Goal: Obtain resource: Obtain resource

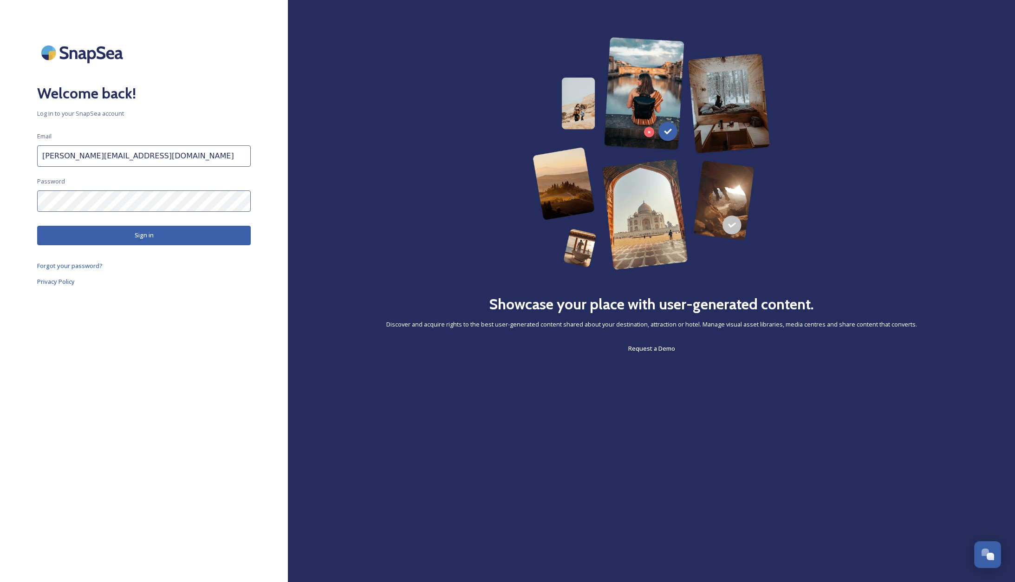
click at [134, 236] on button "Sign in" at bounding box center [144, 235] width 214 height 19
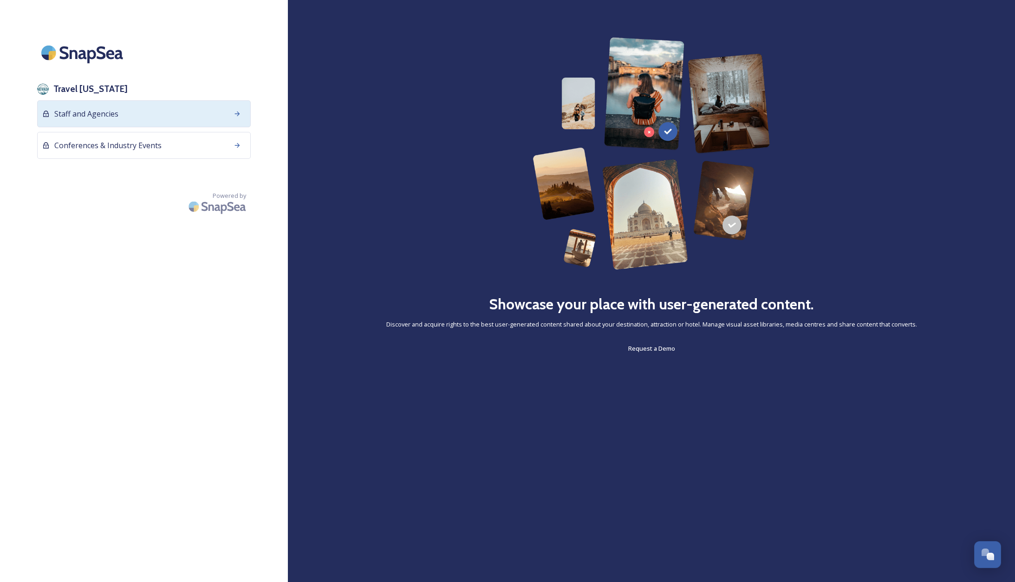
click at [112, 109] on span "Staff and Agencies" at bounding box center [86, 113] width 64 height 11
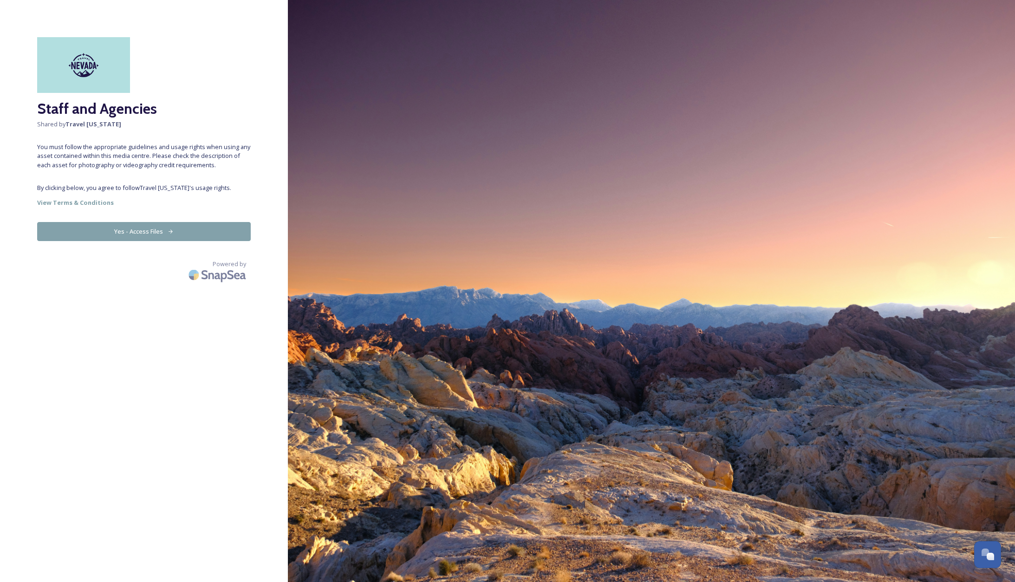
click at [121, 228] on button "Yes - Access Files" at bounding box center [144, 231] width 214 height 19
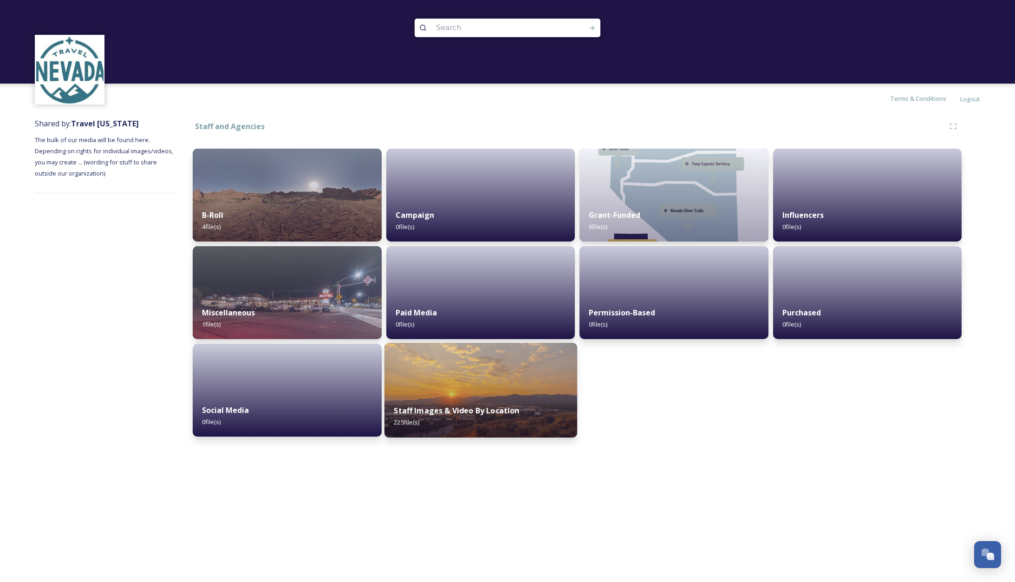
click at [496, 389] on img at bounding box center [480, 390] width 193 height 95
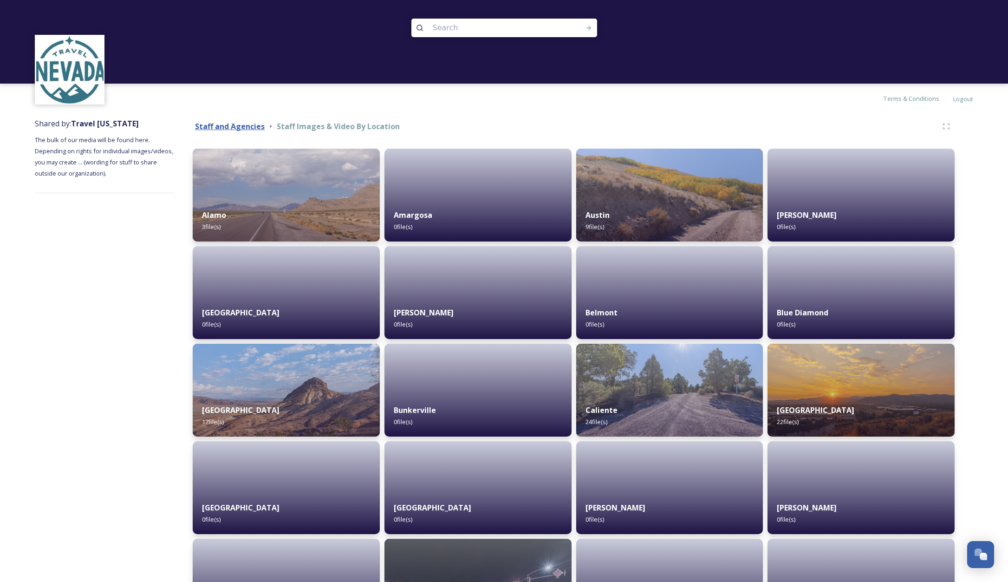
click at [230, 123] on strong "Staff and Agencies" at bounding box center [230, 126] width 70 height 10
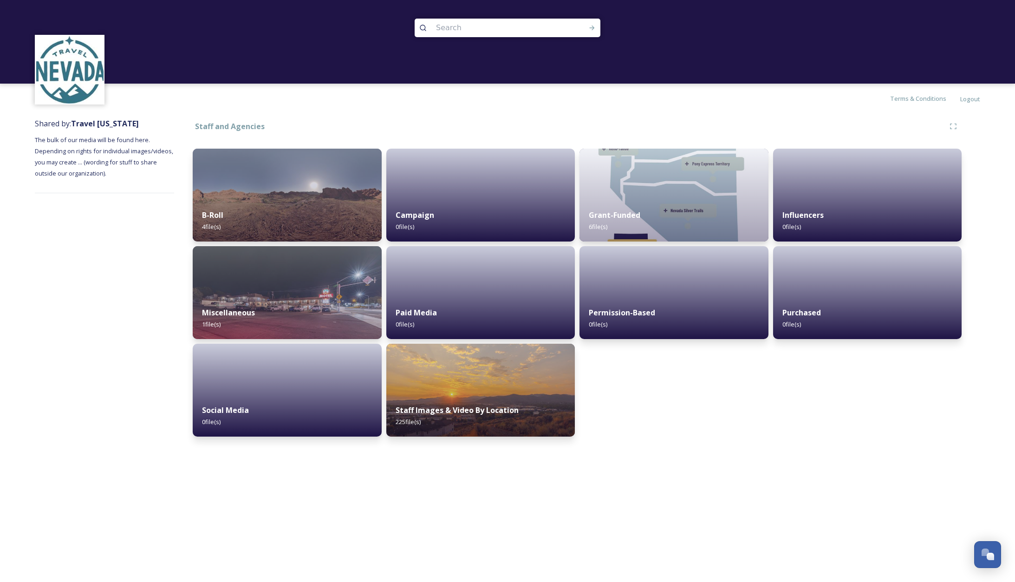
click at [87, 87] on img at bounding box center [69, 69] width 67 height 67
click at [63, 98] on img at bounding box center [69, 69] width 67 height 67
click at [59, 51] on img at bounding box center [69, 69] width 67 height 67
click at [246, 216] on div "B-Roll 4 file(s)" at bounding box center [287, 221] width 193 height 42
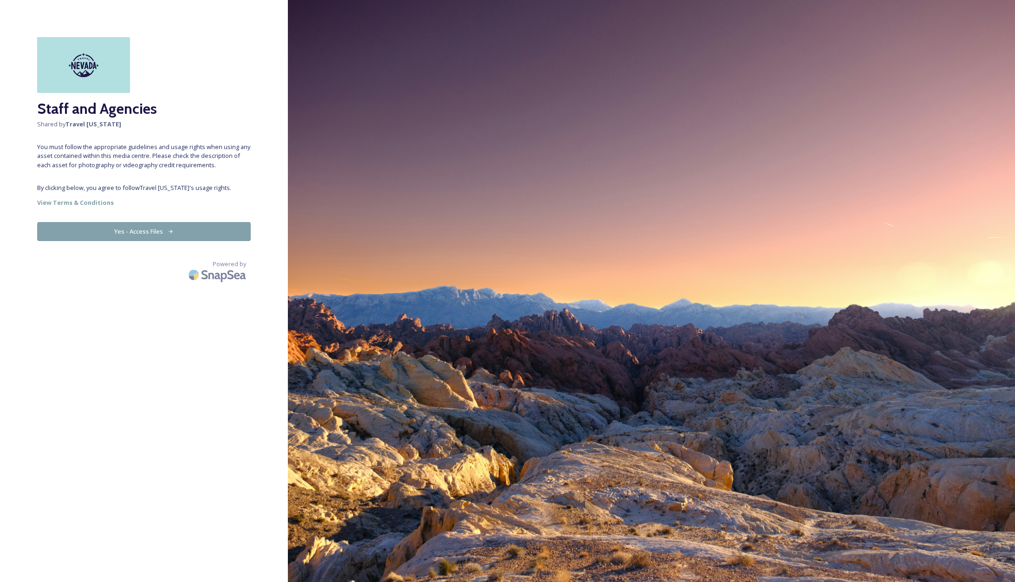
click at [81, 67] on img at bounding box center [83, 65] width 93 height 56
click at [182, 123] on span "Shared by Travel Nevada" at bounding box center [144, 124] width 214 height 9
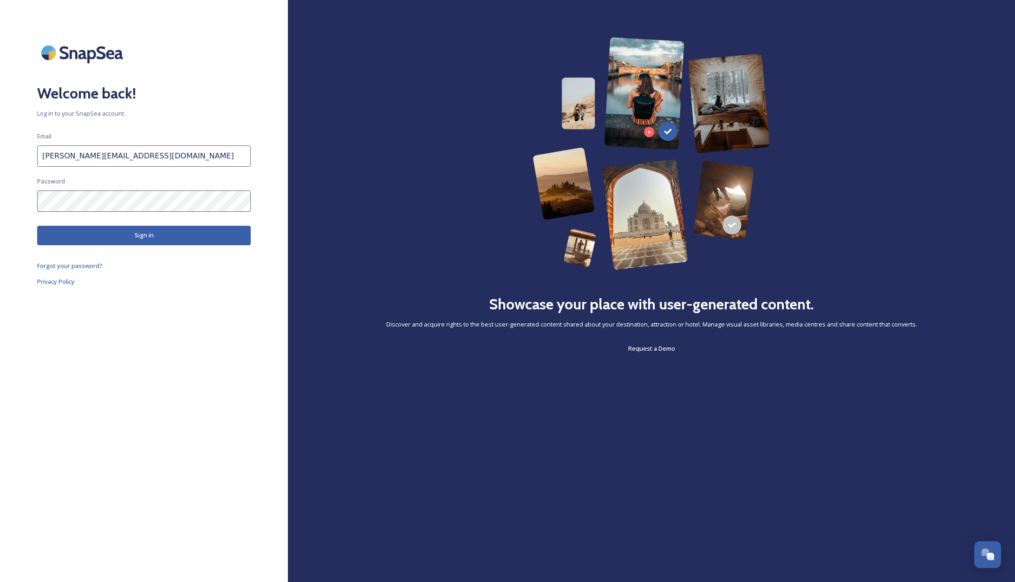
click at [163, 235] on button "Sign in" at bounding box center [144, 235] width 214 height 19
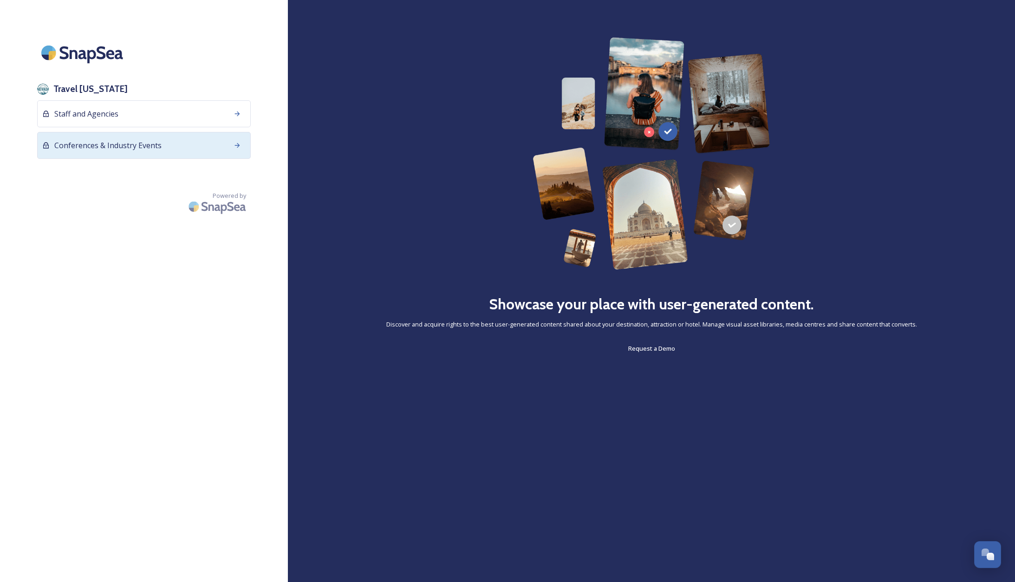
click at [89, 143] on span "Conferences & Industry Events" at bounding box center [107, 145] width 107 height 11
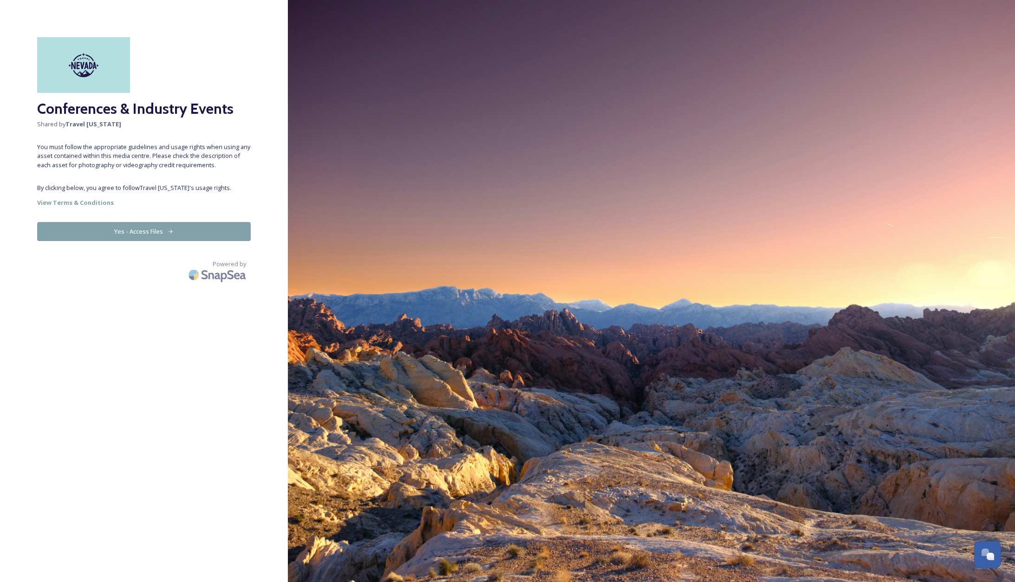
click at [135, 230] on button "Yes - Access Files" at bounding box center [144, 231] width 214 height 19
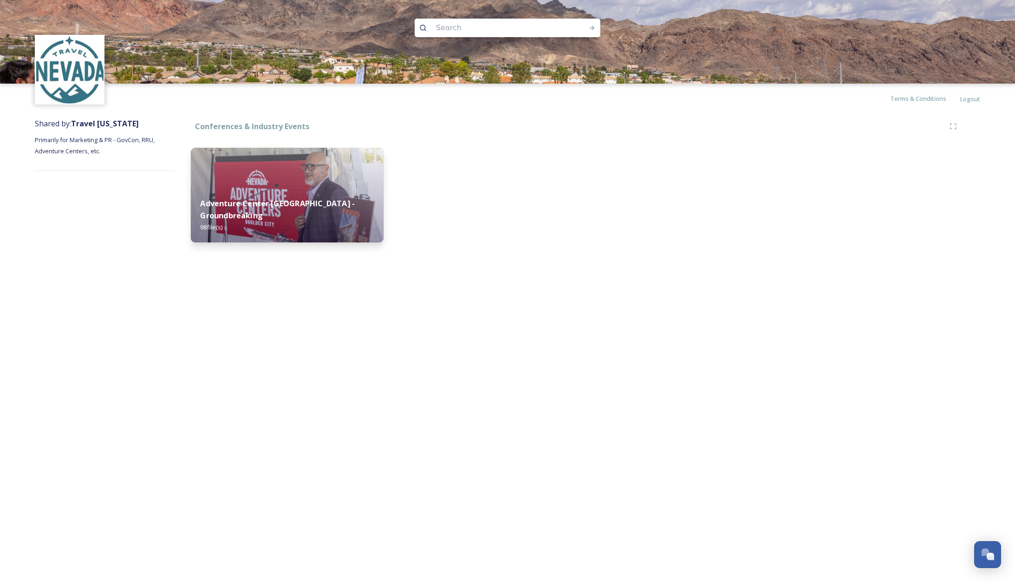
click at [264, 203] on strong "Adventure Center Boulder City - Groundbreaking" at bounding box center [277, 209] width 155 height 22
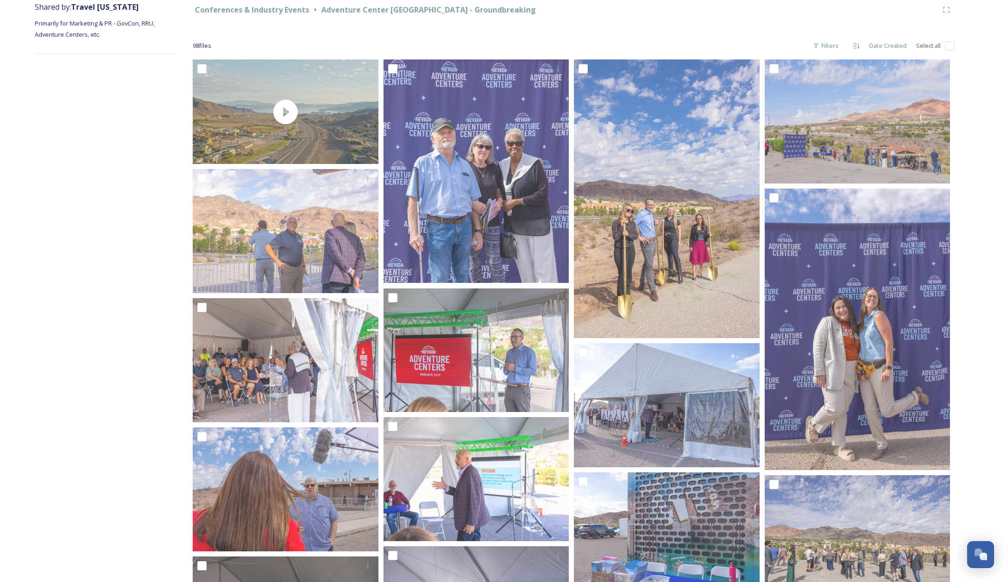
scroll to position [109, 0]
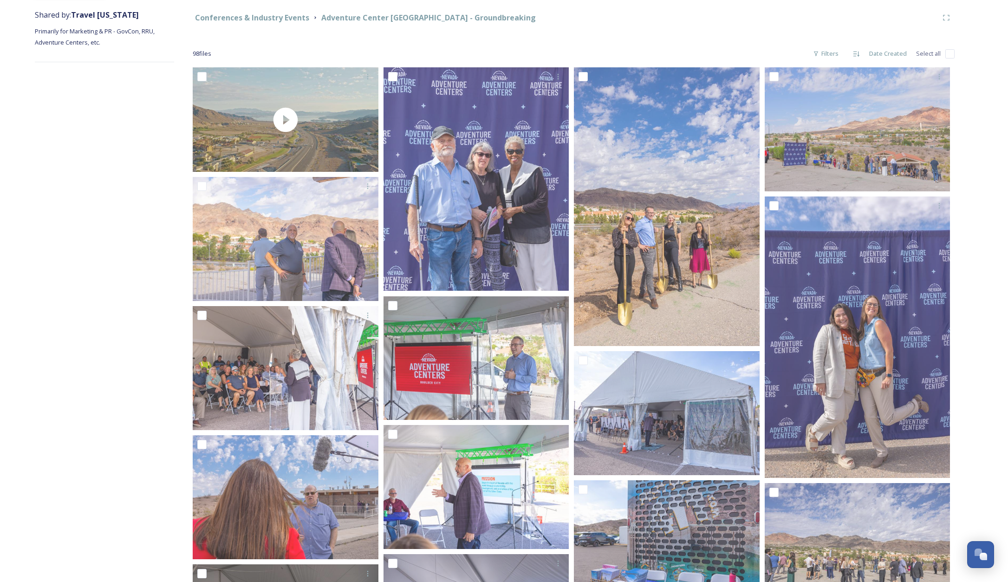
click at [601, 19] on div "Conferences & Industry Events Adventure Center Boulder City - Groundbreaking" at bounding box center [565, 18] width 745 height 12
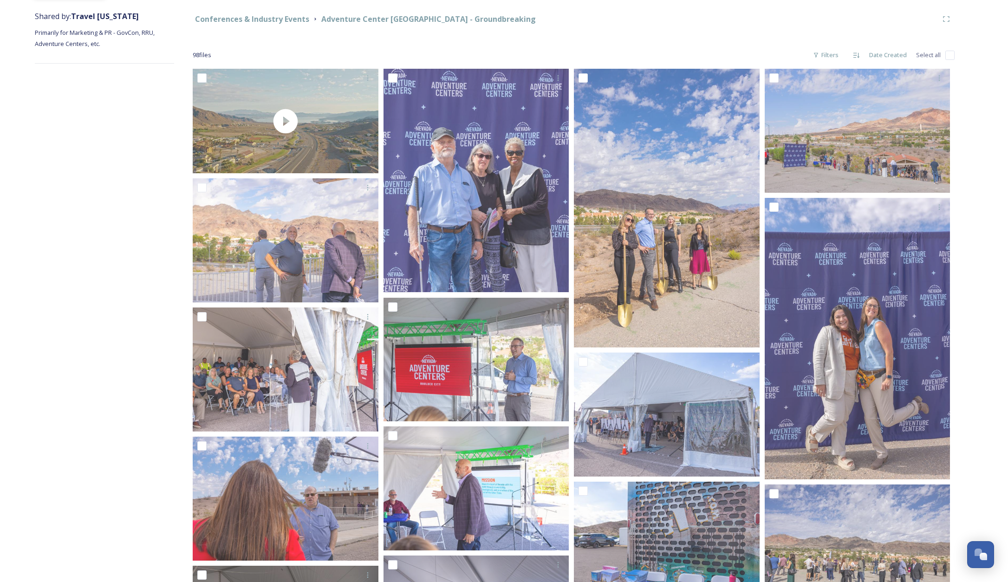
scroll to position [107, 0]
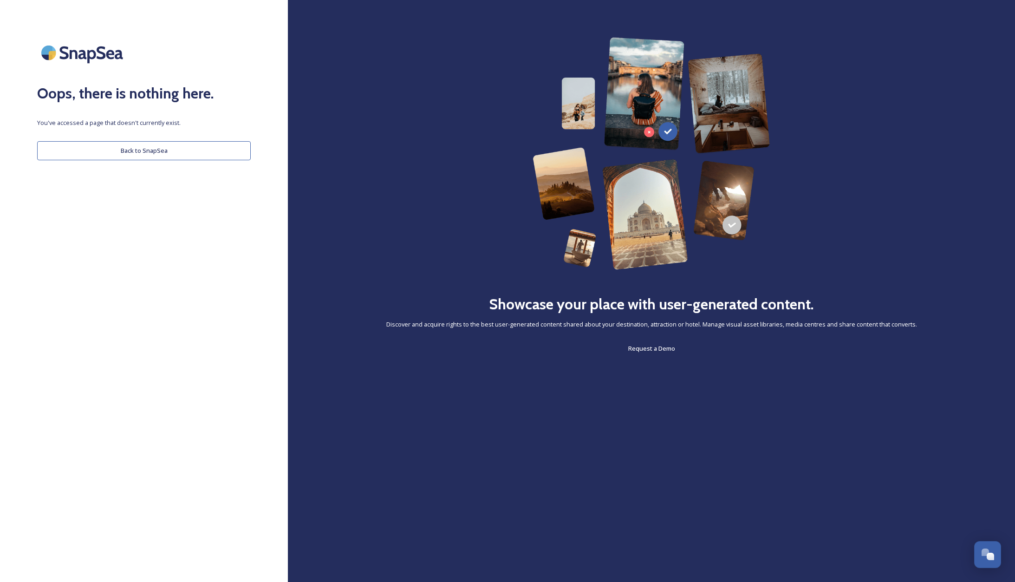
click at [137, 156] on button "Back to SnapSea" at bounding box center [144, 150] width 214 height 19
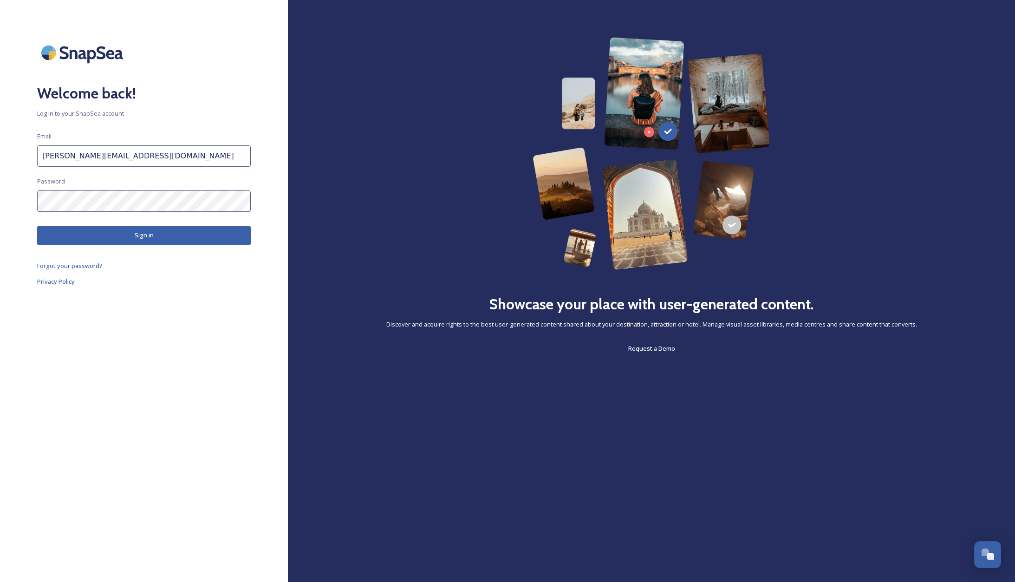
click at [162, 240] on button "Sign in" at bounding box center [144, 235] width 214 height 19
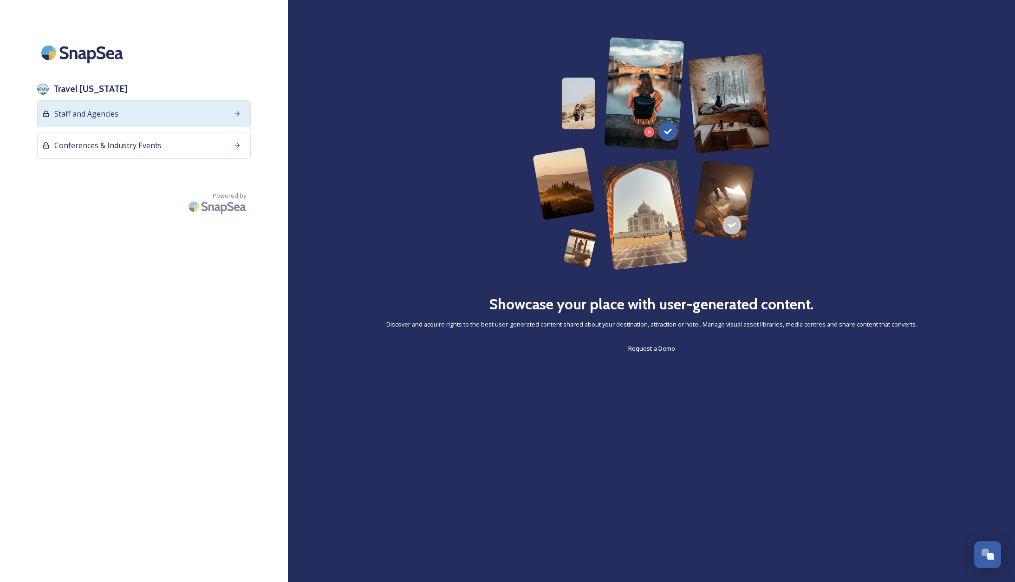
click at [98, 110] on span "Staff and Agencies" at bounding box center [86, 113] width 64 height 11
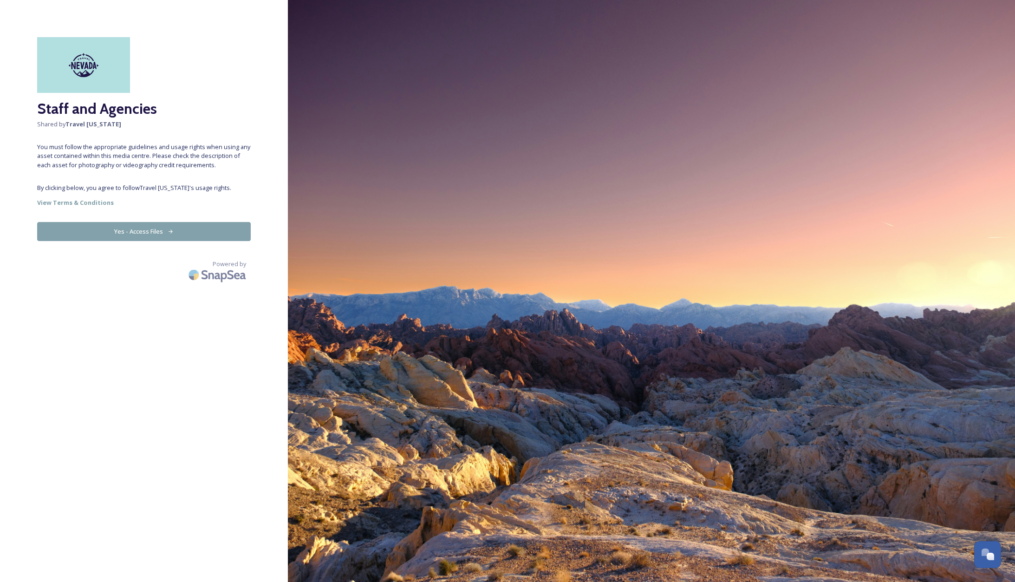
click at [132, 230] on button "Yes - Access Files" at bounding box center [144, 231] width 214 height 19
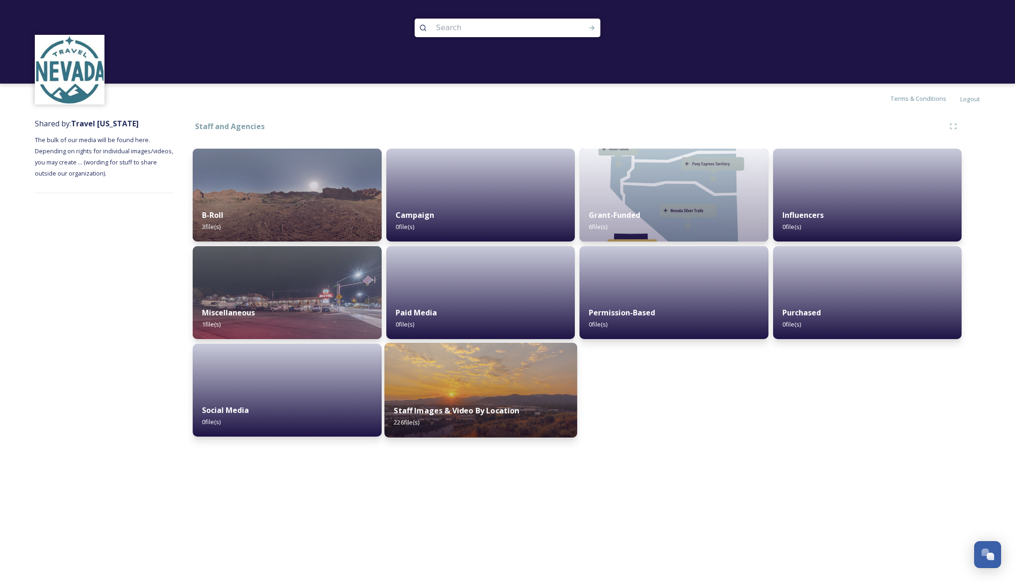
click at [437, 395] on img at bounding box center [480, 390] width 193 height 95
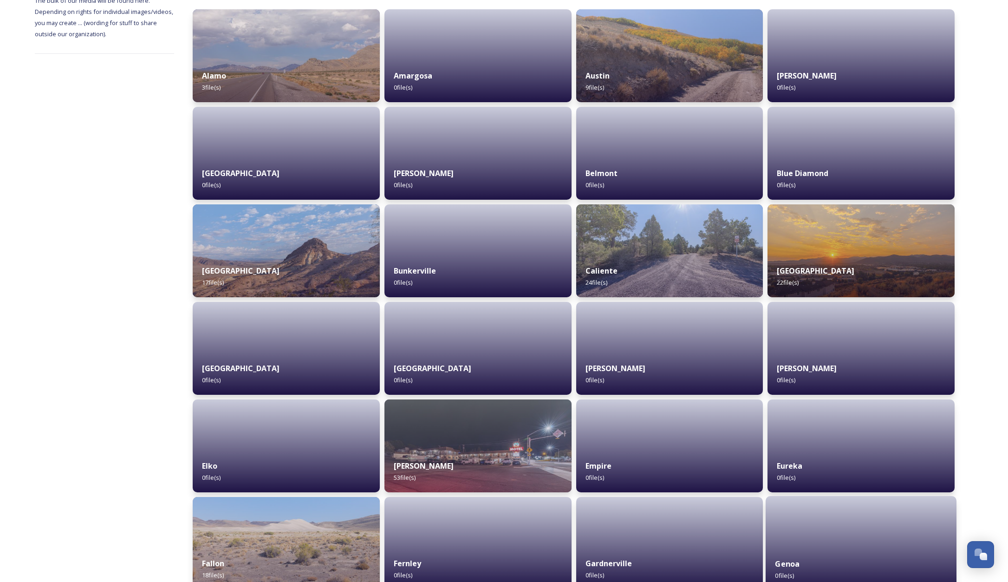
scroll to position [140, 0]
click at [284, 260] on div "Boulder City 17 file(s)" at bounding box center [286, 276] width 191 height 42
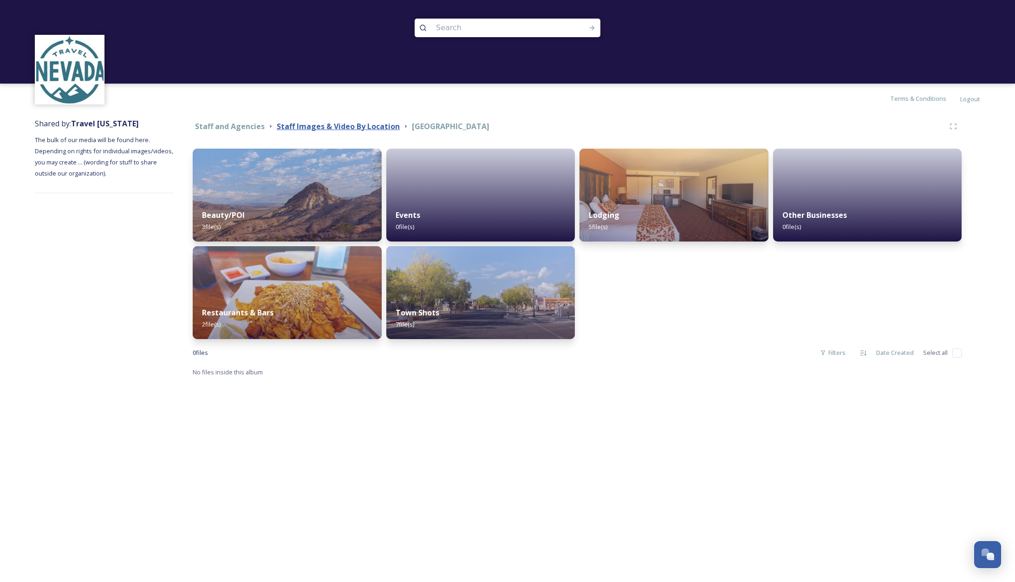
click at [374, 125] on strong "Staff Images & Video By Location" at bounding box center [338, 126] width 123 height 10
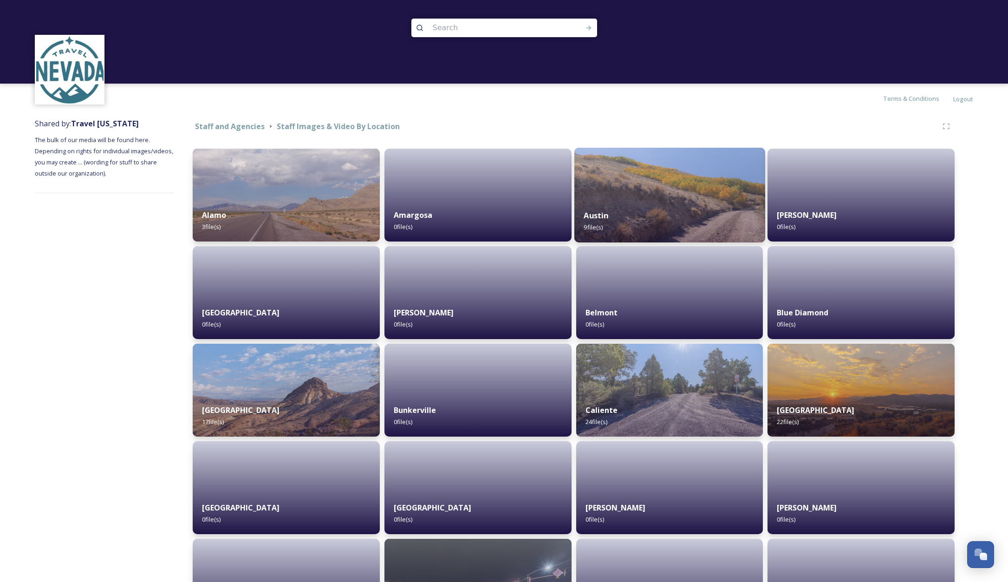
click at [671, 219] on div "Austin 9 file(s)" at bounding box center [669, 221] width 191 height 42
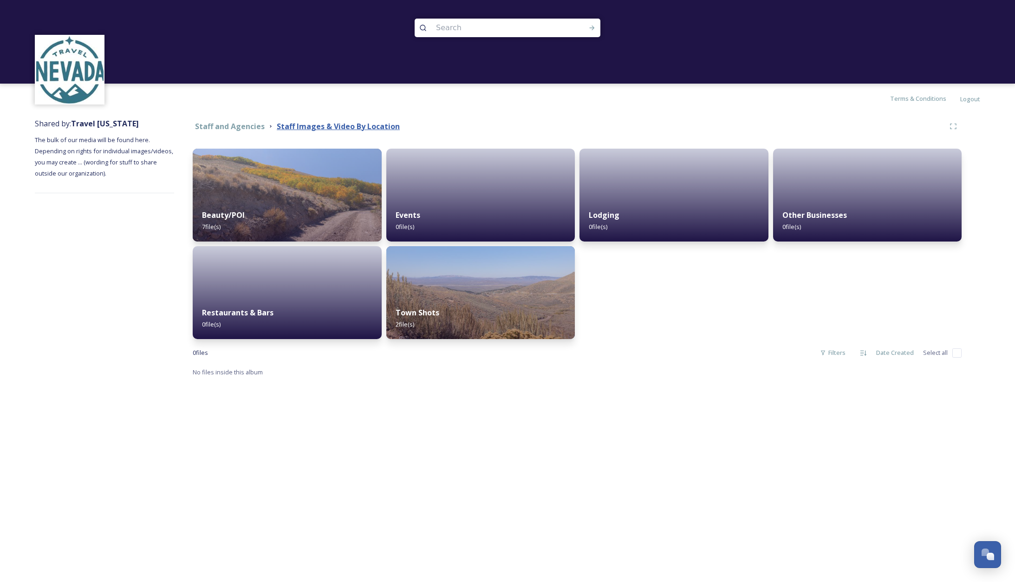
click at [290, 127] on strong "Staff Images & Video By Location" at bounding box center [338, 126] width 123 height 10
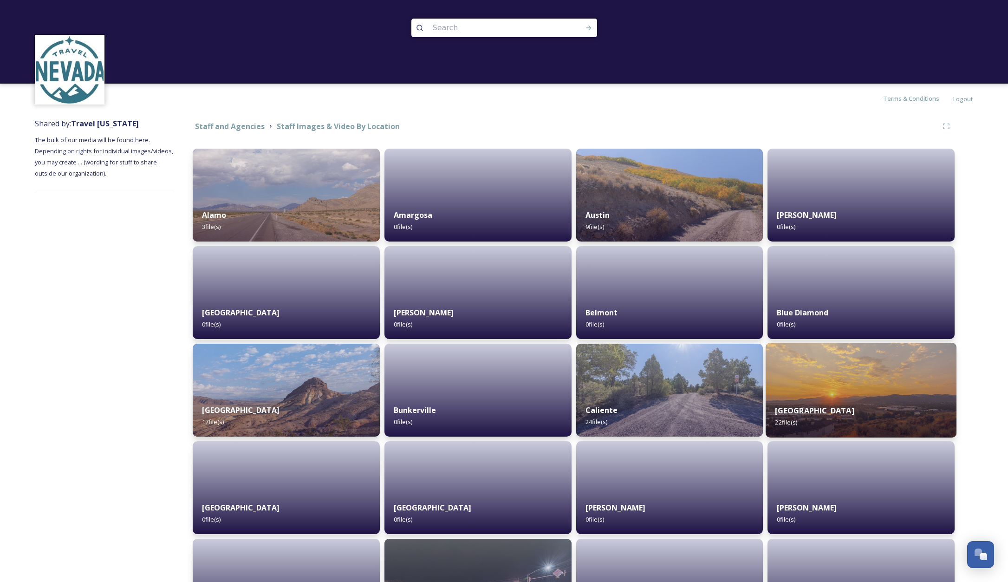
click at [880, 412] on div "Carson City 22 file(s)" at bounding box center [861, 416] width 191 height 42
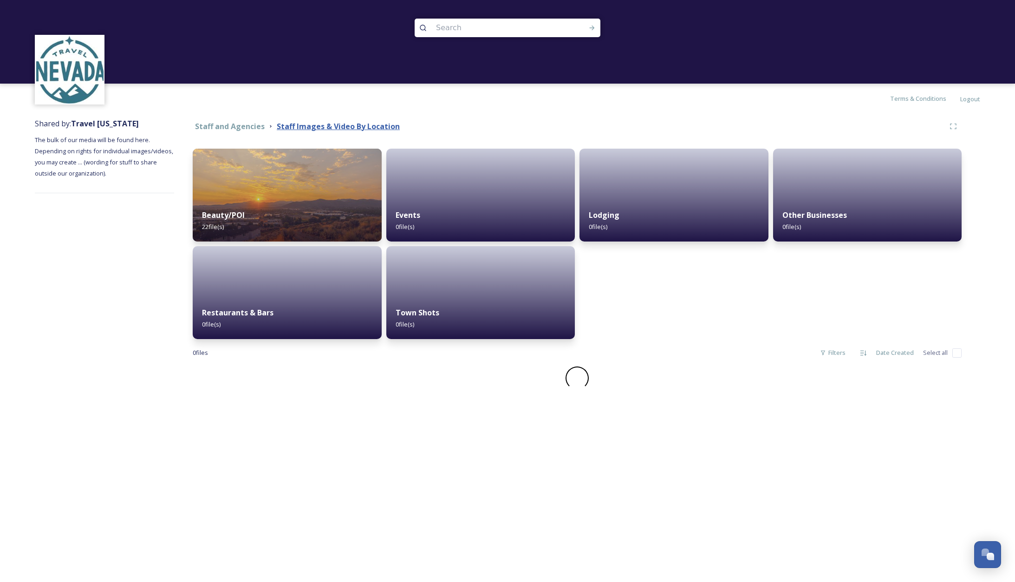
click at [331, 126] on strong "Staff Images & Video By Location" at bounding box center [338, 126] width 123 height 10
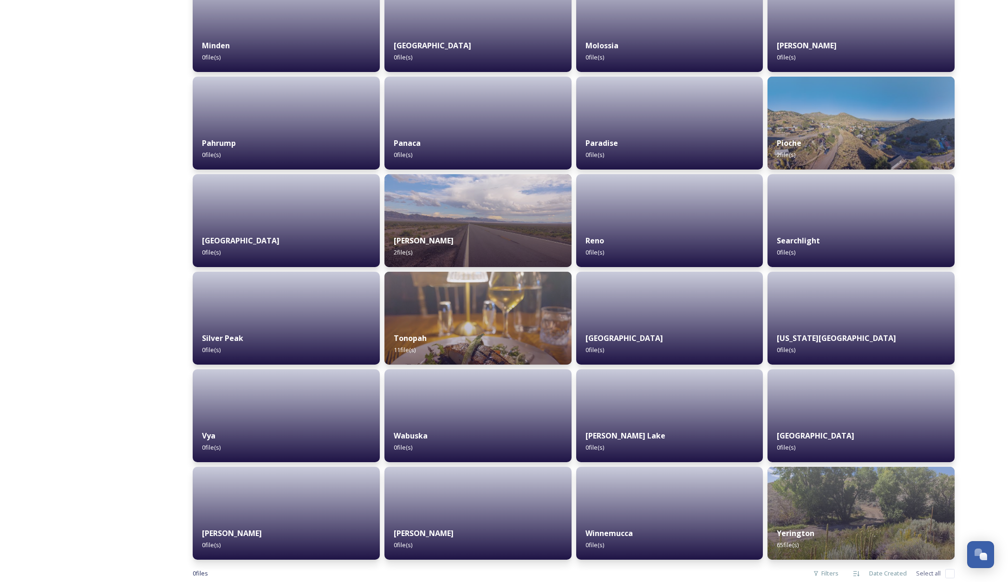
scroll to position [1361, 0]
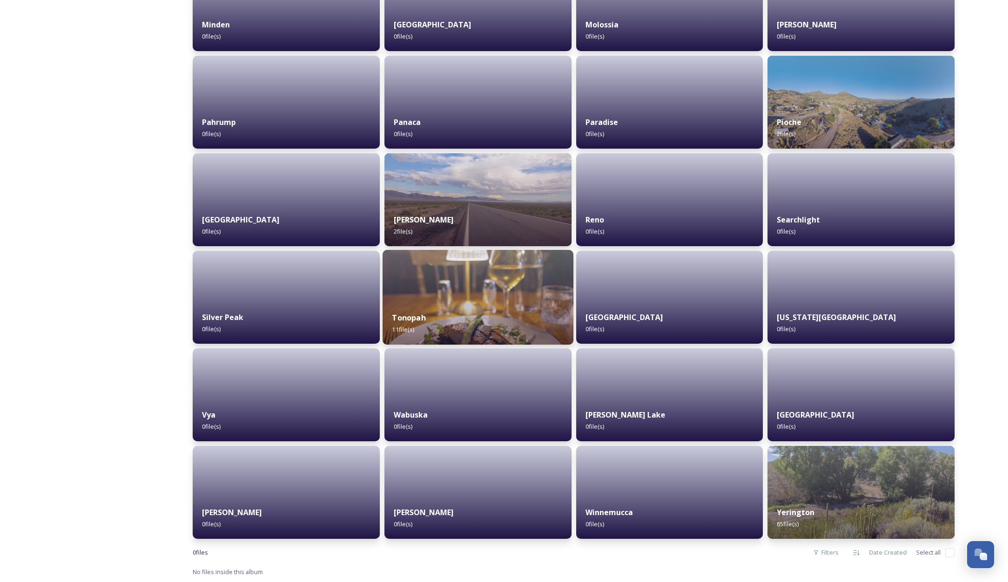
click at [484, 284] on img at bounding box center [478, 297] width 191 height 95
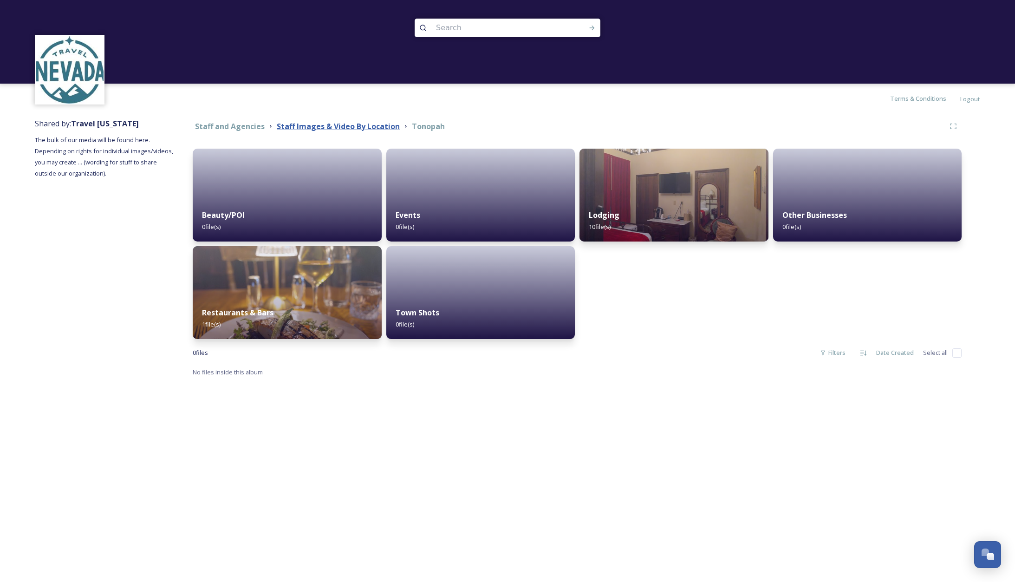
click at [343, 128] on strong "Staff Images & Video By Location" at bounding box center [338, 126] width 123 height 10
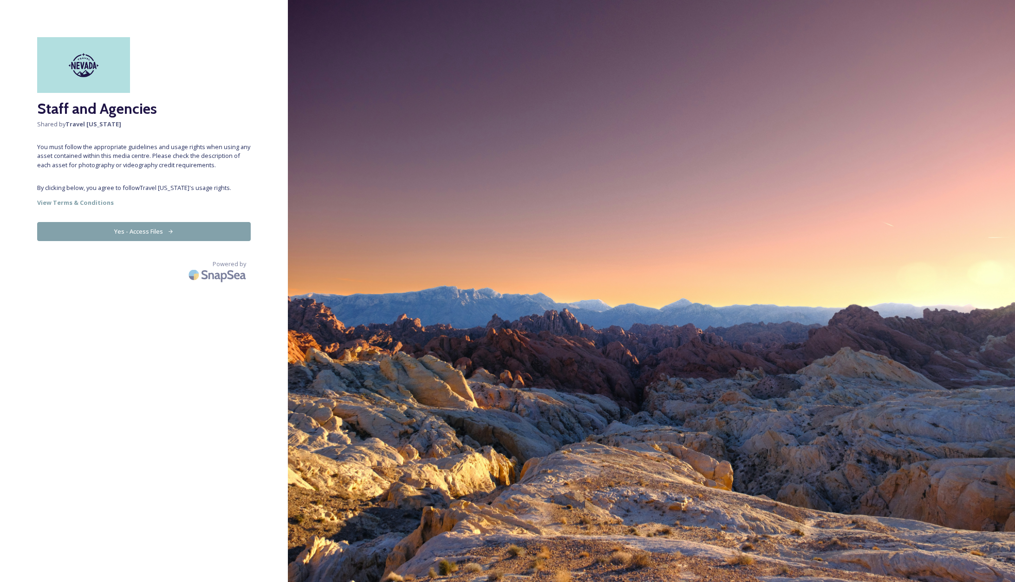
click at [147, 233] on button "Yes - Access Files" at bounding box center [144, 231] width 214 height 19
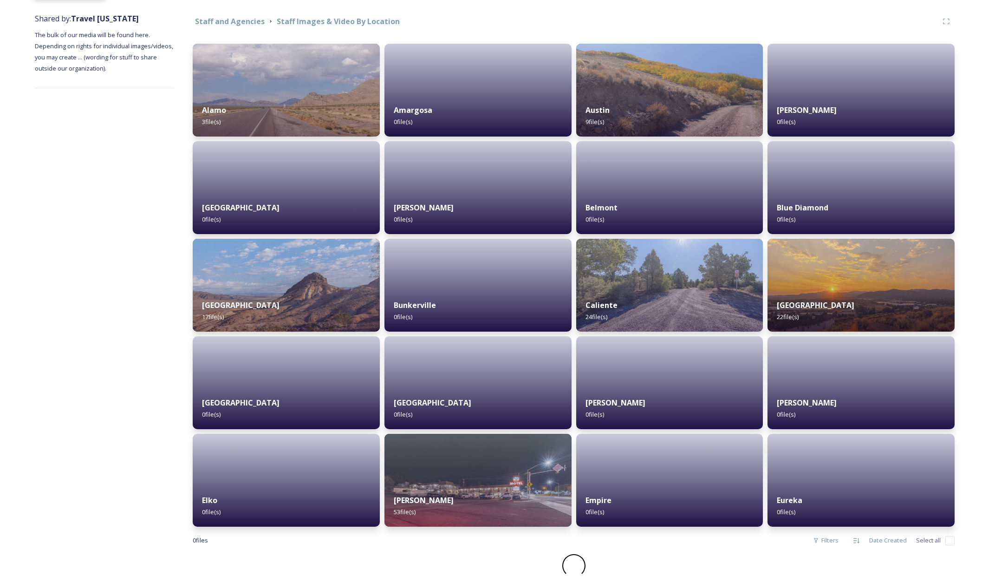
scroll to position [93, 0]
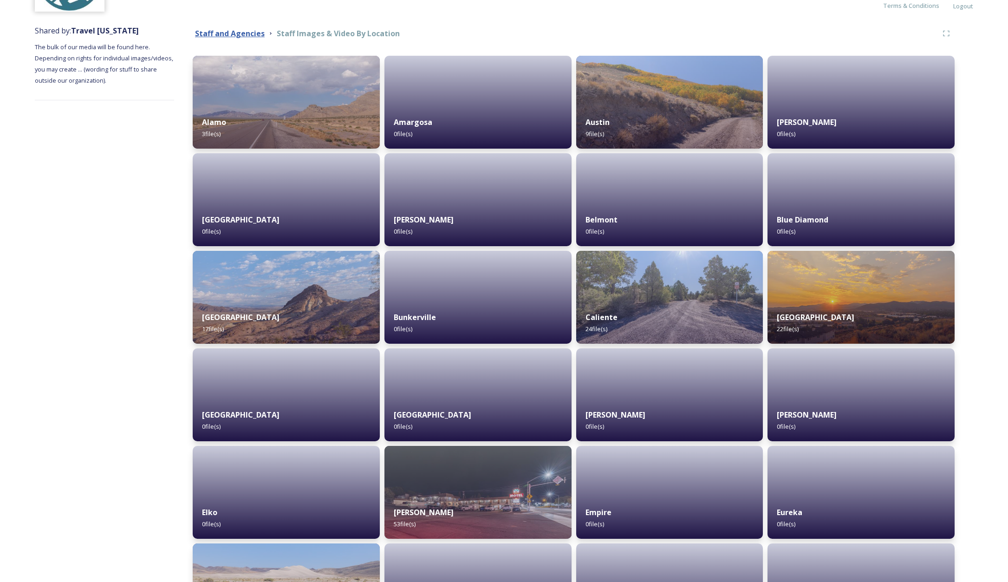
click at [248, 37] on strong "Staff and Agencies" at bounding box center [230, 33] width 70 height 10
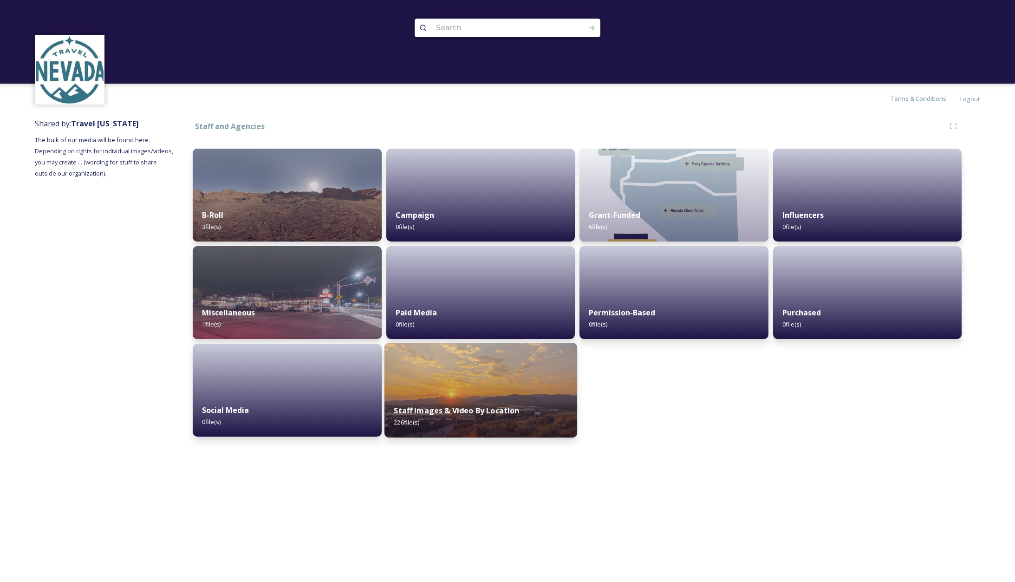
click at [477, 388] on img at bounding box center [480, 390] width 193 height 95
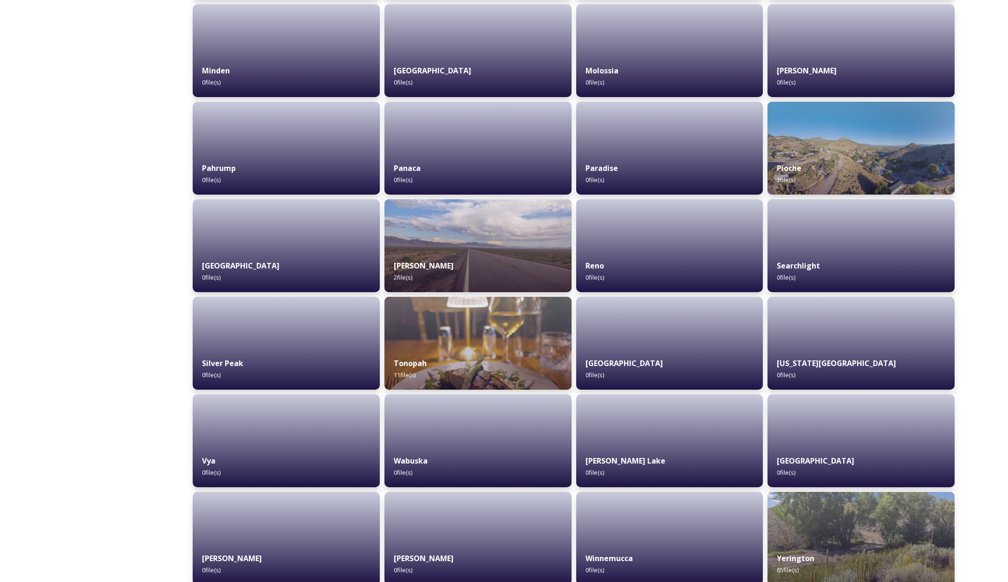
scroll to position [1361, 0]
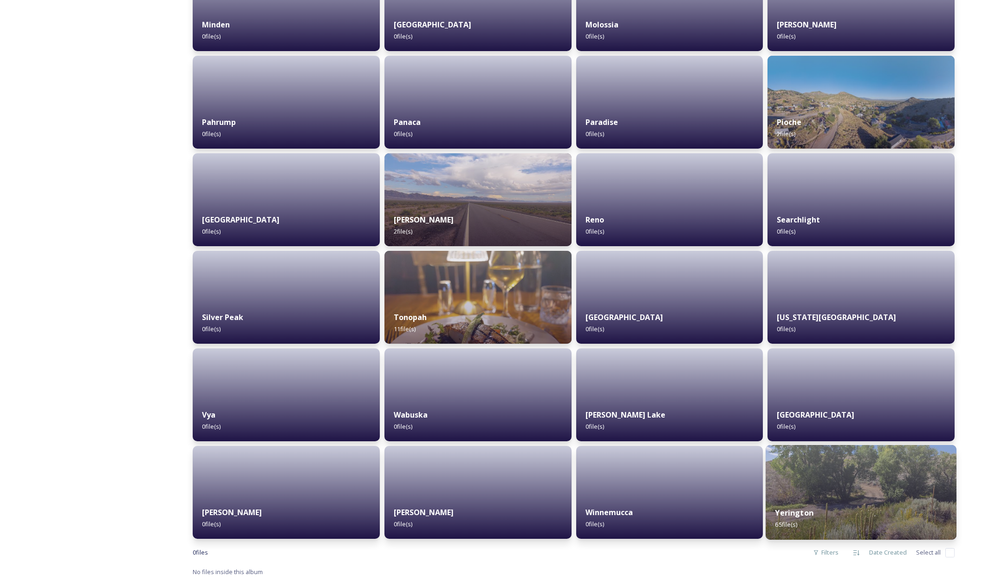
click at [825, 489] on img at bounding box center [861, 492] width 191 height 95
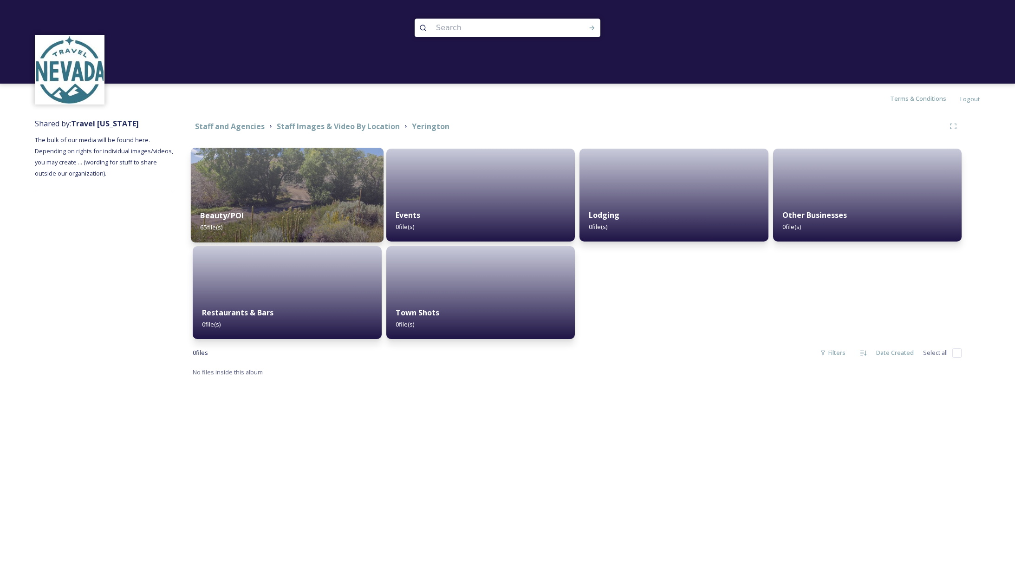
click at [262, 207] on div "Beauty/POI 65 file(s)" at bounding box center [287, 221] width 193 height 42
